Goal: Task Accomplishment & Management: Use online tool/utility

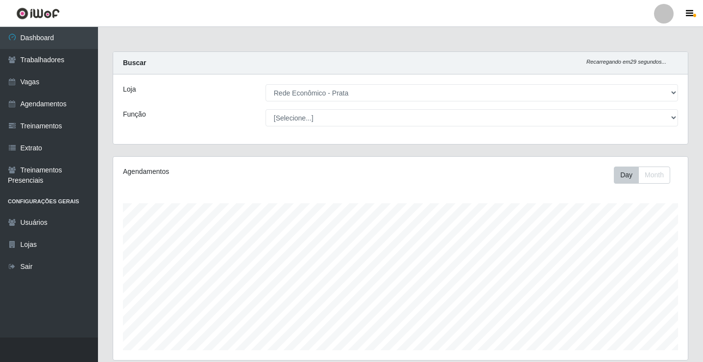
select select "192"
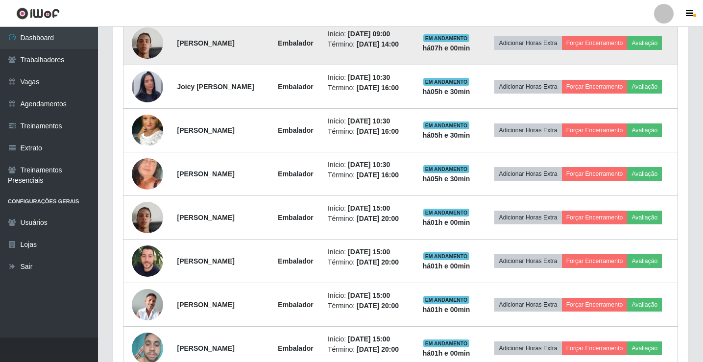
scroll to position [359, 0]
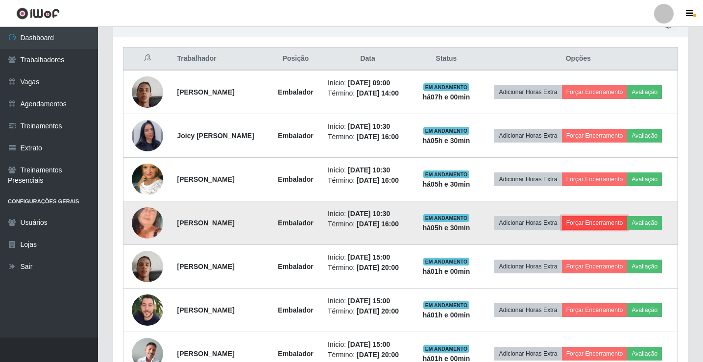
click at [581, 222] on button "Forçar Encerramento" at bounding box center [595, 223] width 66 height 14
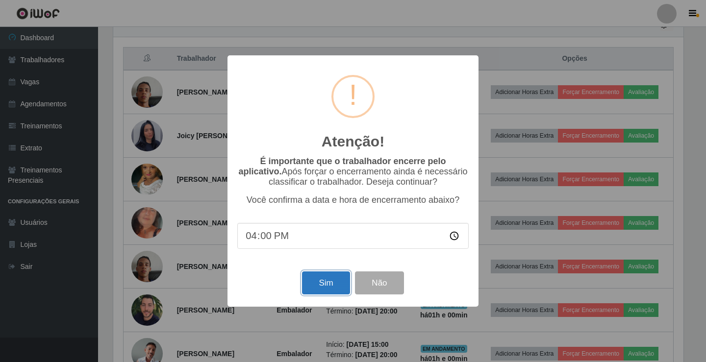
click at [331, 294] on button "Sim" at bounding box center [326, 283] width 48 height 23
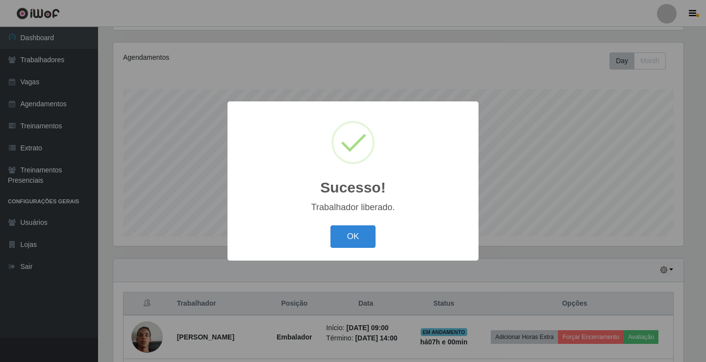
click at [329, 241] on div "OK Cancel" at bounding box center [352, 237] width 231 height 28
click at [336, 241] on button "OK" at bounding box center [353, 236] width 46 height 23
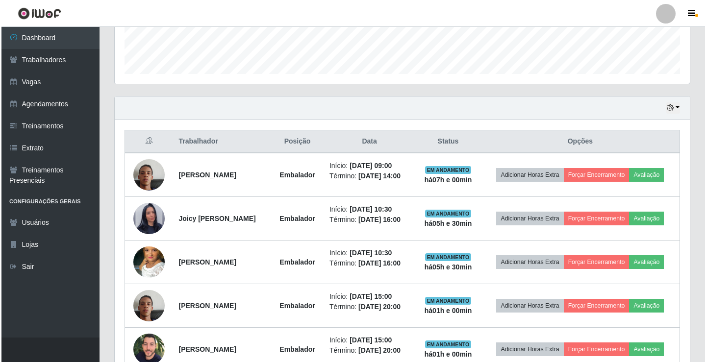
scroll to position [310, 0]
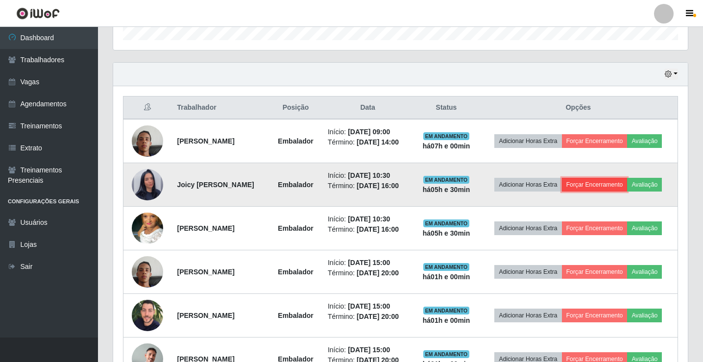
click at [625, 180] on button "Forçar Encerramento" at bounding box center [595, 185] width 66 height 14
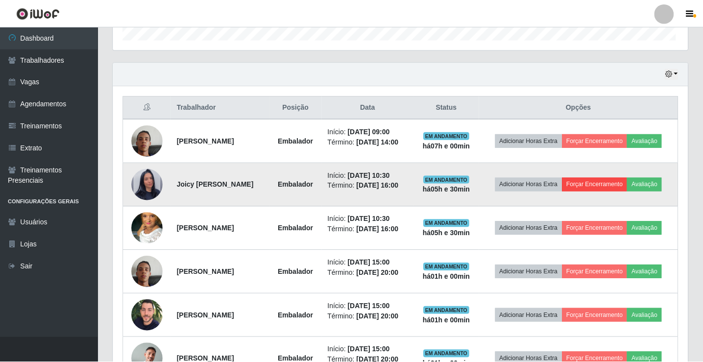
scroll to position [203, 570]
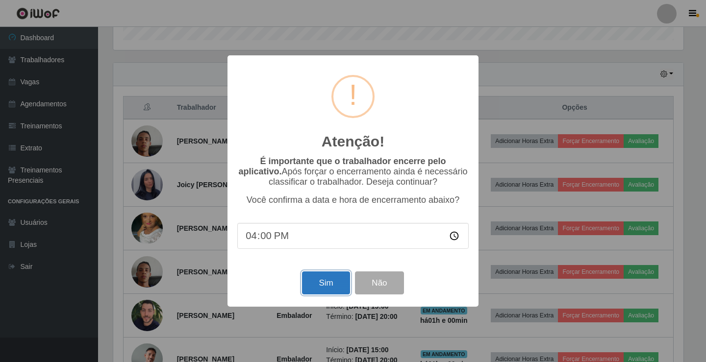
click at [331, 288] on button "Sim" at bounding box center [326, 283] width 48 height 23
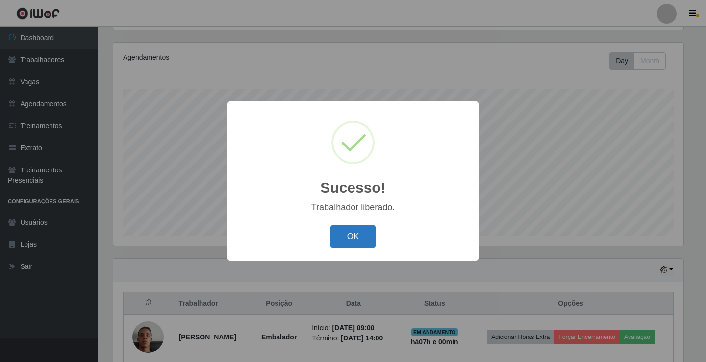
click at [366, 240] on button "OK" at bounding box center [353, 236] width 46 height 23
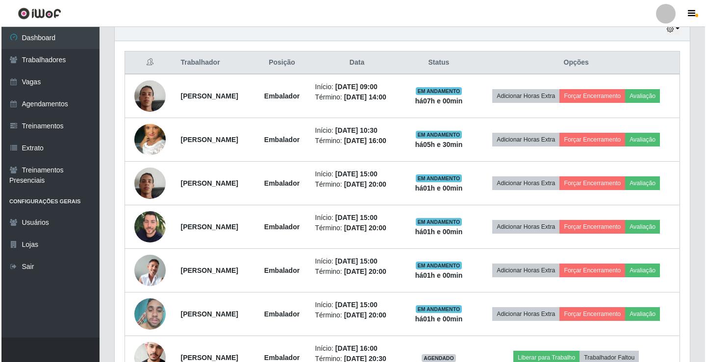
scroll to position [359, 0]
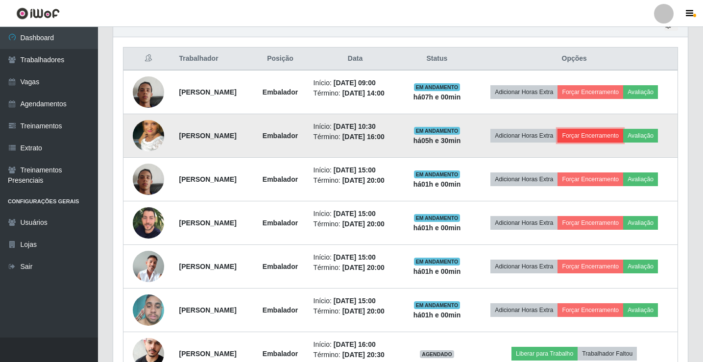
click at [598, 137] on button "Forçar Encerramento" at bounding box center [591, 136] width 66 height 14
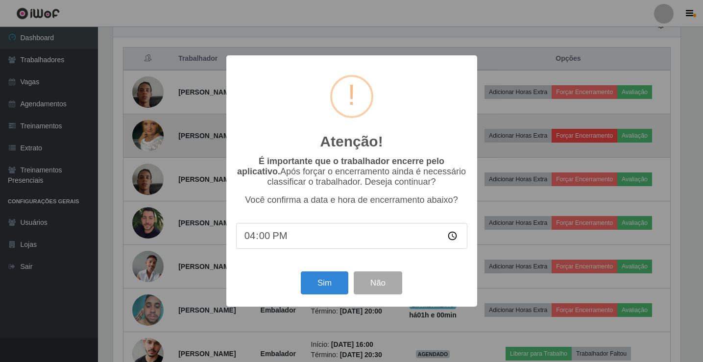
scroll to position [203, 570]
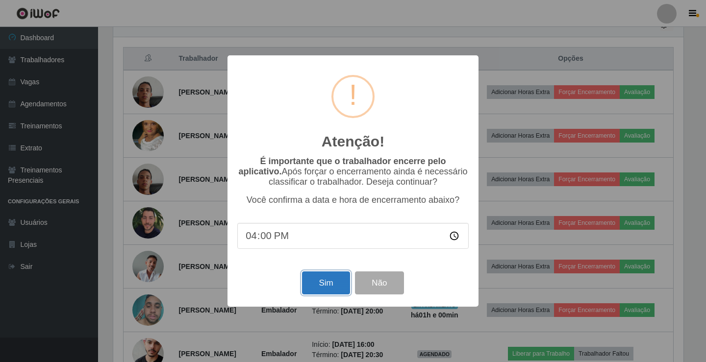
click at [341, 280] on button "Sim" at bounding box center [326, 283] width 48 height 23
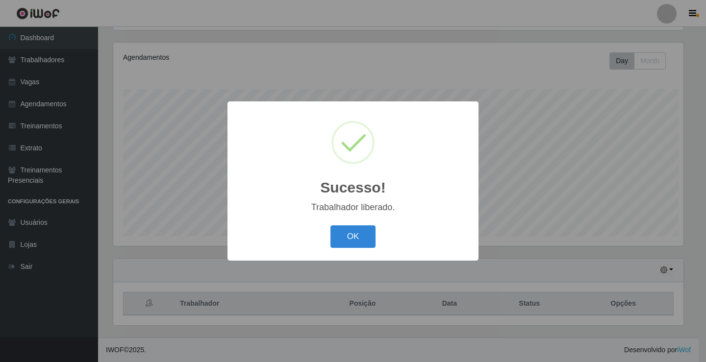
scroll to position [0, 0]
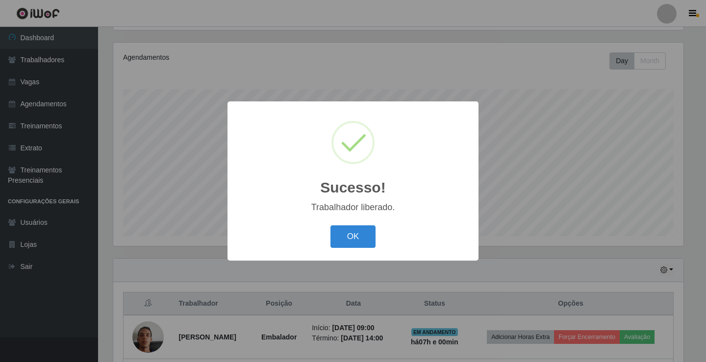
click at [364, 246] on button "OK" at bounding box center [353, 236] width 46 height 23
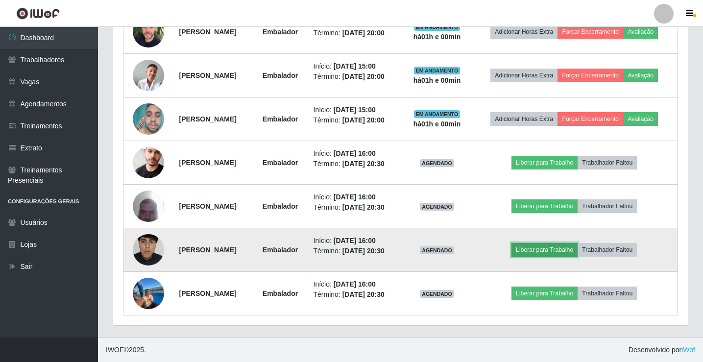
click at [569, 249] on button "Liberar para Trabalho" at bounding box center [545, 250] width 66 height 14
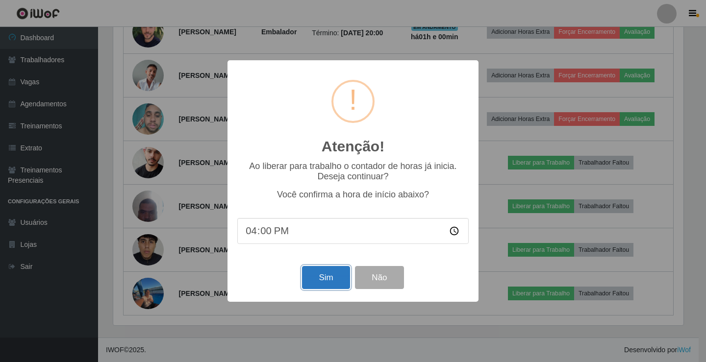
click at [326, 281] on button "Sim" at bounding box center [326, 277] width 48 height 23
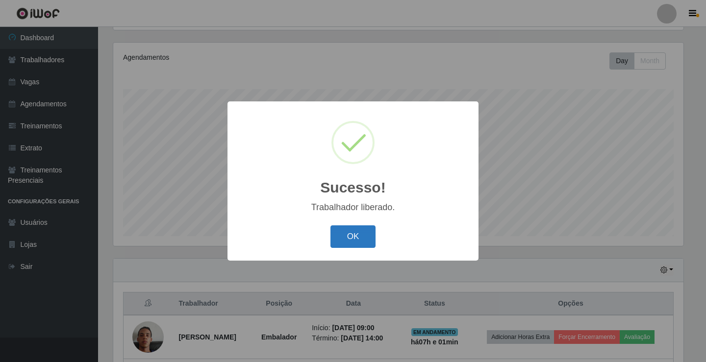
click at [355, 240] on button "OK" at bounding box center [353, 236] width 46 height 23
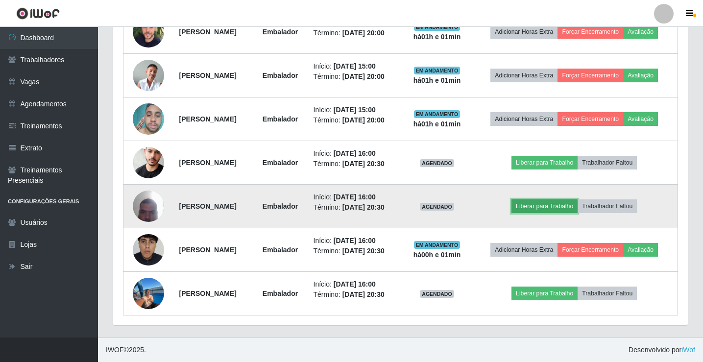
click at [547, 208] on button "Liberar para Trabalho" at bounding box center [545, 206] width 66 height 14
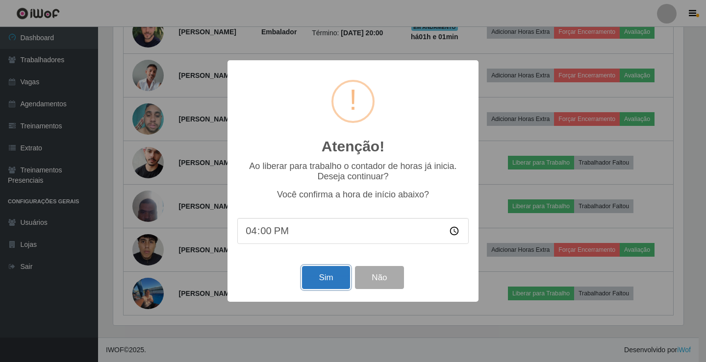
click at [318, 278] on button "Sim" at bounding box center [326, 277] width 48 height 23
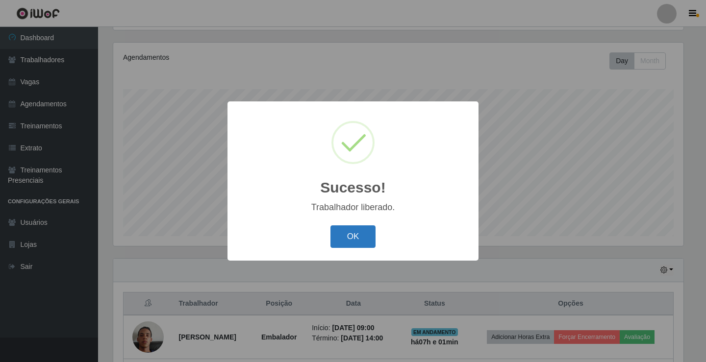
click at [350, 238] on button "OK" at bounding box center [353, 236] width 46 height 23
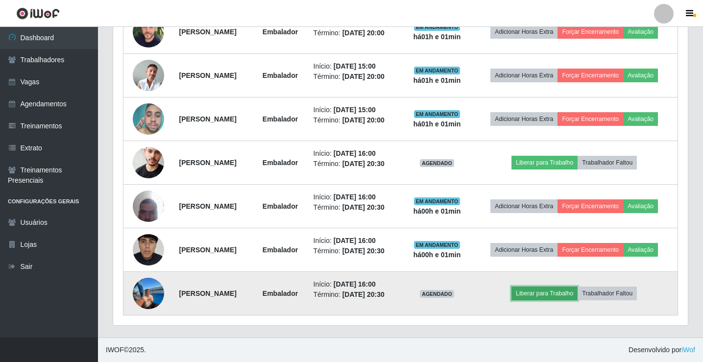
click at [572, 300] on button "Liberar para Trabalho" at bounding box center [545, 294] width 66 height 14
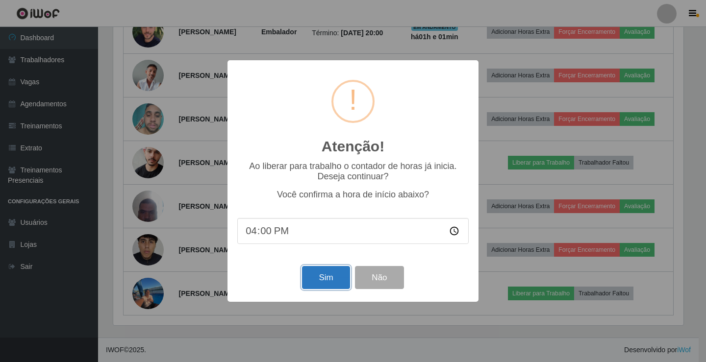
click at [339, 288] on button "Sim" at bounding box center [326, 277] width 48 height 23
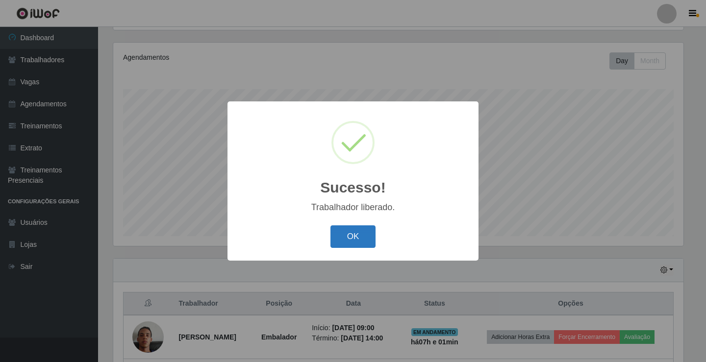
click at [359, 234] on button "OK" at bounding box center [353, 236] width 46 height 23
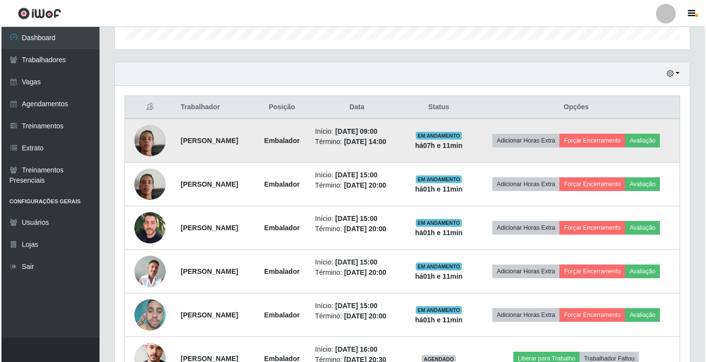
scroll to position [507, 0]
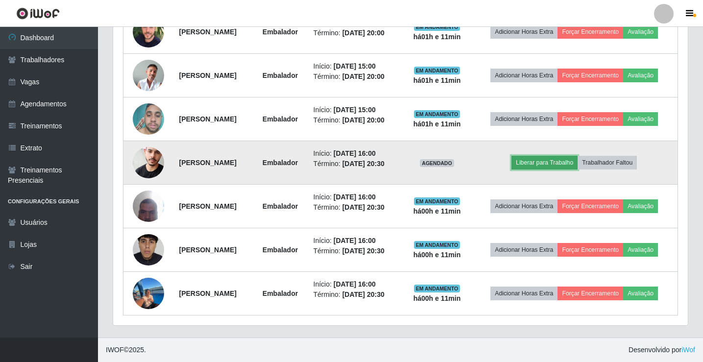
click at [574, 164] on button "Liberar para Trabalho" at bounding box center [545, 163] width 66 height 14
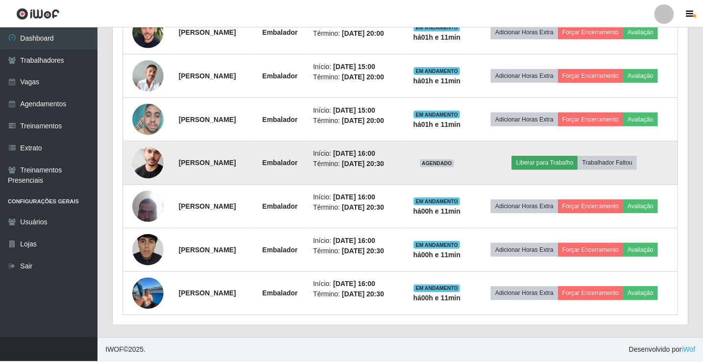
scroll to position [203, 570]
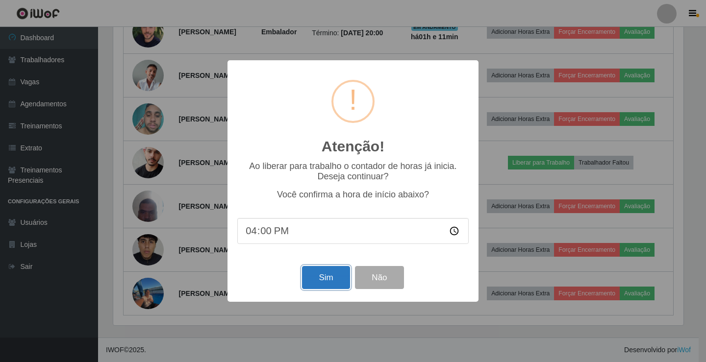
click at [329, 282] on button "Sim" at bounding box center [326, 277] width 48 height 23
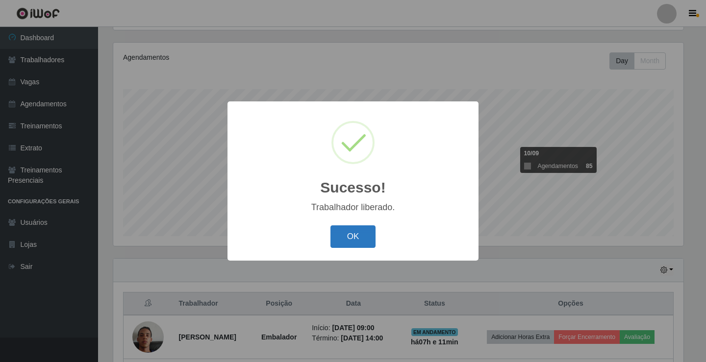
click at [349, 242] on button "OK" at bounding box center [353, 236] width 46 height 23
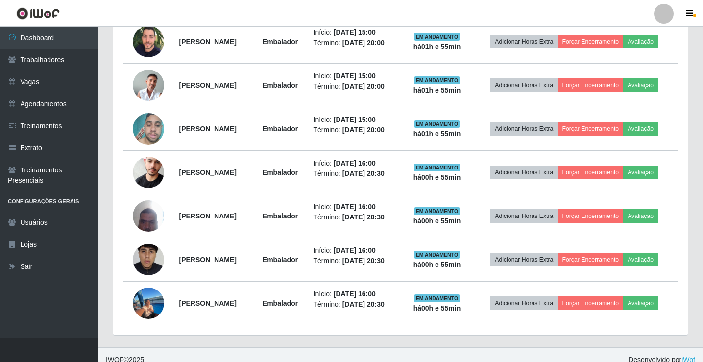
scroll to position [507, 0]
